Goal: Transaction & Acquisition: Book appointment/travel/reservation

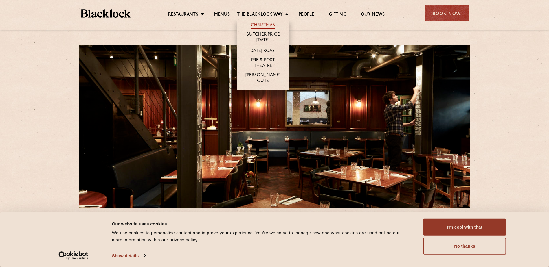
click at [265, 25] on link "Christmas" at bounding box center [263, 26] width 24 height 6
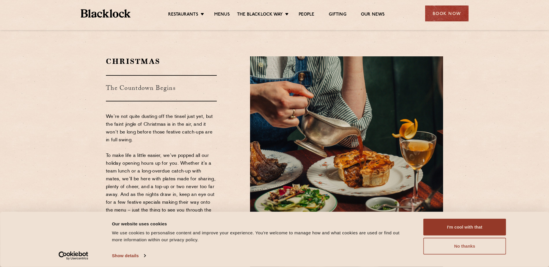
click at [467, 249] on button "No thanks" at bounding box center [464, 246] width 83 height 17
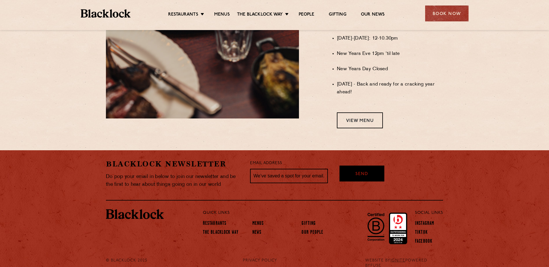
scroll to position [492, 0]
click at [364, 124] on link "View Menu" at bounding box center [360, 120] width 46 height 16
